Goal: Task Accomplishment & Management: Use online tool/utility

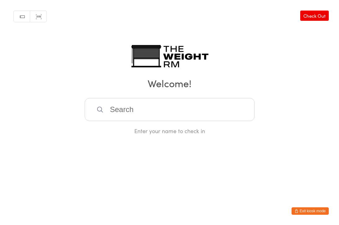
click at [190, 108] on input "search" at bounding box center [170, 109] width 170 height 23
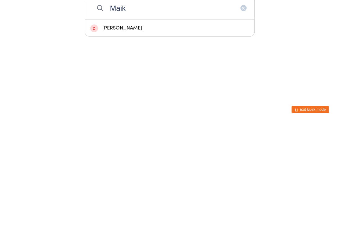
type input "Maik"
click at [170, 125] on div "Maiko Iwamoto" at bounding box center [169, 129] width 159 height 8
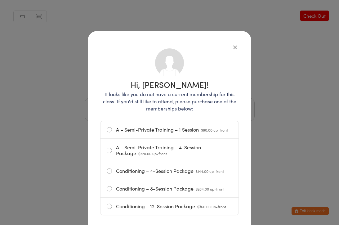
click at [233, 53] on div "Hi, Maiko! It looks like you do not have a current membership for this class. I…" at bounding box center [169, 135] width 138 height 175
click at [234, 50] on icon "button" at bounding box center [234, 47] width 7 height 7
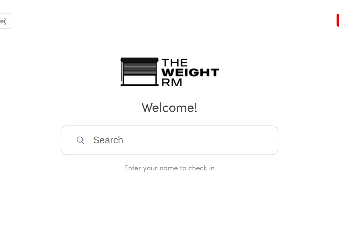
click at [163, 102] on input "search" at bounding box center [170, 109] width 170 height 23
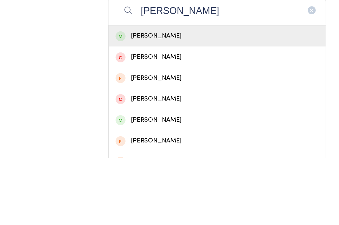
type input "Maria"
click at [164, 125] on div "Maria Heredia" at bounding box center [169, 129] width 159 height 8
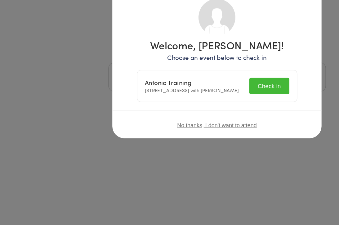
click at [214, 110] on button "Check in" at bounding box center [210, 116] width 31 height 13
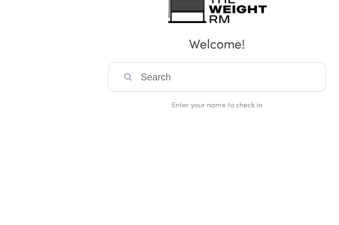
click at [105, 98] on input "search" at bounding box center [170, 109] width 170 height 23
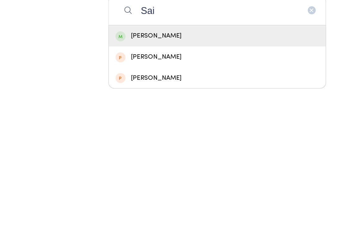
type input "Sai"
click at [135, 125] on div "Saidie Alvarez" at bounding box center [169, 129] width 159 height 8
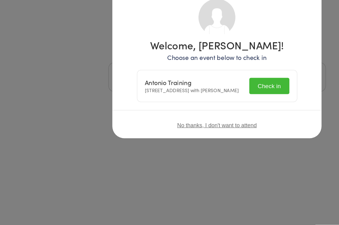
click at [209, 110] on button "Check in" at bounding box center [210, 116] width 31 height 13
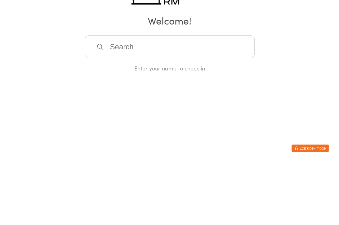
click at [196, 98] on input "search" at bounding box center [170, 109] width 170 height 23
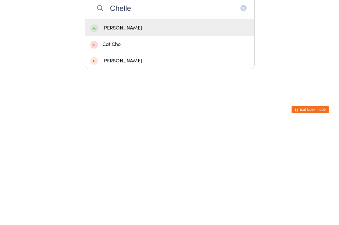
type input "Chelle"
click at [147, 121] on div "Chelley Wilkes" at bounding box center [169, 129] width 169 height 16
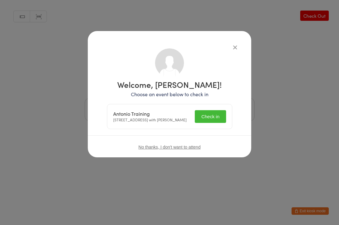
click at [215, 114] on button "Check in" at bounding box center [210, 116] width 31 height 13
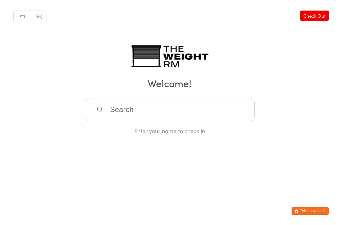
click at [166, 106] on input "search" at bounding box center [170, 109] width 170 height 23
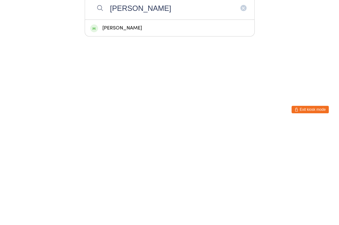
type input "Mcintyre"
click at [149, 125] on div "Ryan Mcintyre" at bounding box center [169, 129] width 159 height 8
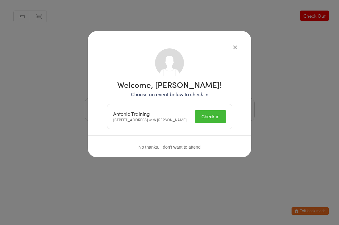
click at [210, 121] on button "Check in" at bounding box center [210, 116] width 31 height 13
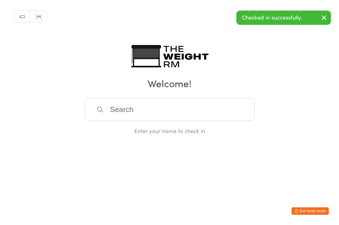
click at [173, 115] on input "search" at bounding box center [170, 109] width 170 height 23
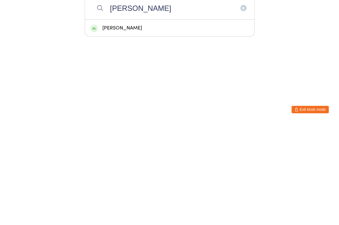
type input "Jimenez"
click at [164, 125] on div "Kasey Jimenez" at bounding box center [169, 129] width 159 height 8
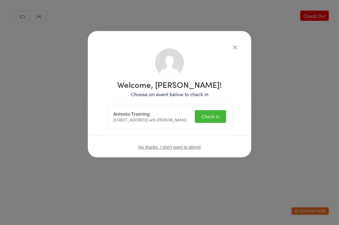
click at [214, 119] on button "Check in" at bounding box center [210, 116] width 31 height 13
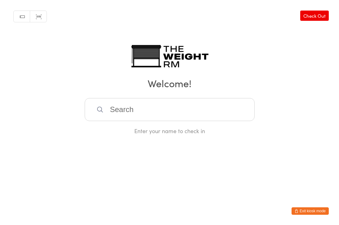
click at [119, 114] on input "search" at bounding box center [170, 109] width 170 height 23
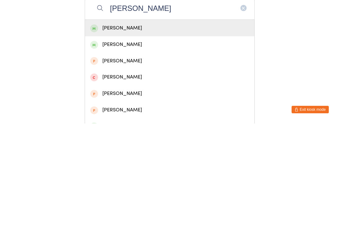
type input "Martina"
click at [114, 125] on div "Martina Barnhart" at bounding box center [169, 129] width 159 height 8
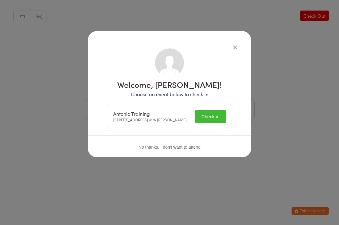
click at [212, 117] on button "Check in" at bounding box center [210, 116] width 31 height 13
